Goal: Navigation & Orientation: Find specific page/section

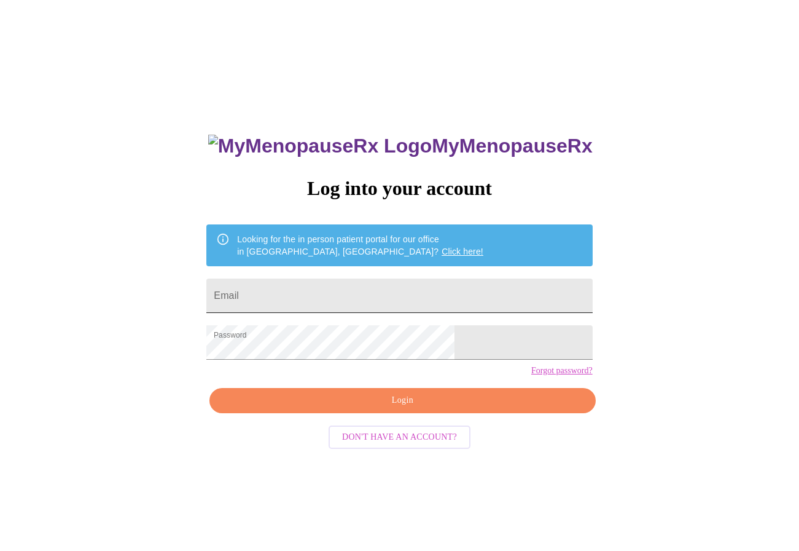
click at [368, 291] on input "Email" at bounding box center [399, 295] width 386 height 34
type input "theverynextversionofme@gmail.com"
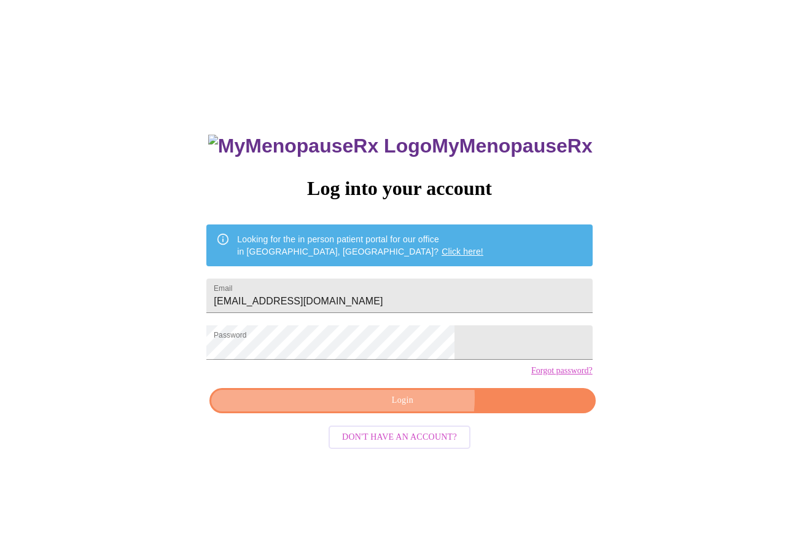
click at [412, 408] on span "Login" at bounding box center [403, 400] width 358 height 15
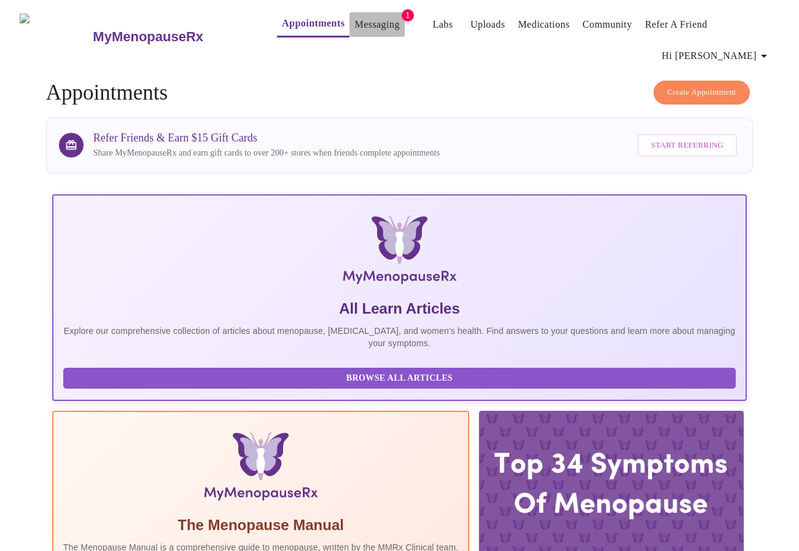
click at [355, 31] on link "Messaging" at bounding box center [377, 24] width 45 height 17
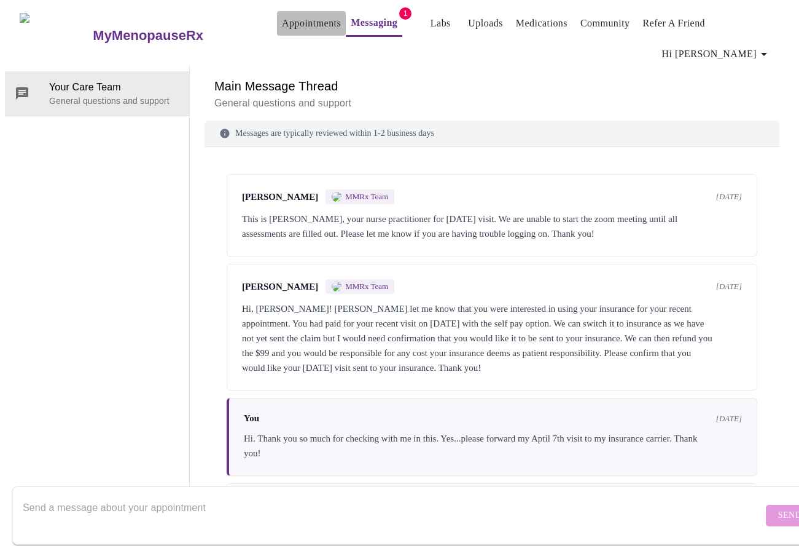
click at [289, 24] on link "Appointments" at bounding box center [311, 23] width 59 height 17
